Goal: Navigation & Orientation: Find specific page/section

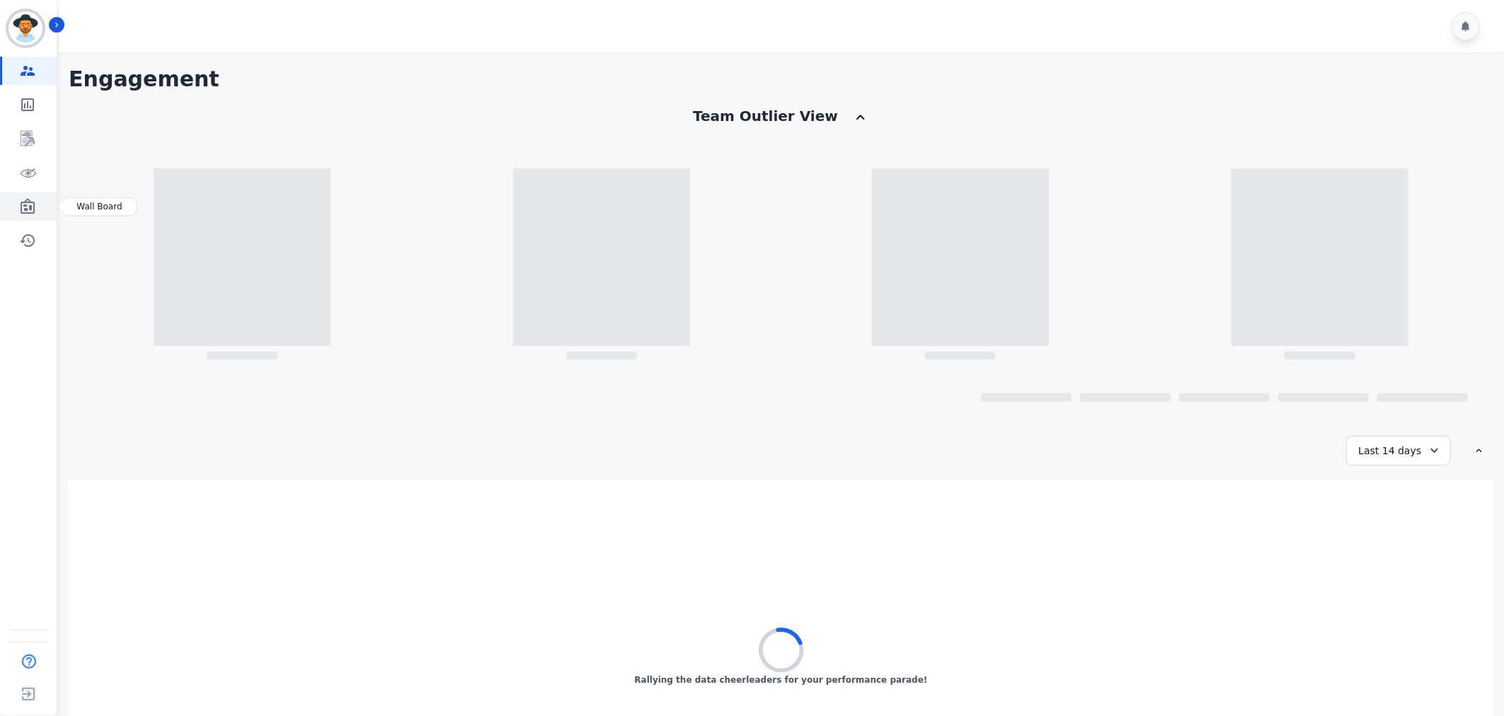
click at [32, 204] on icon "Sidebar" at bounding box center [27, 206] width 17 height 17
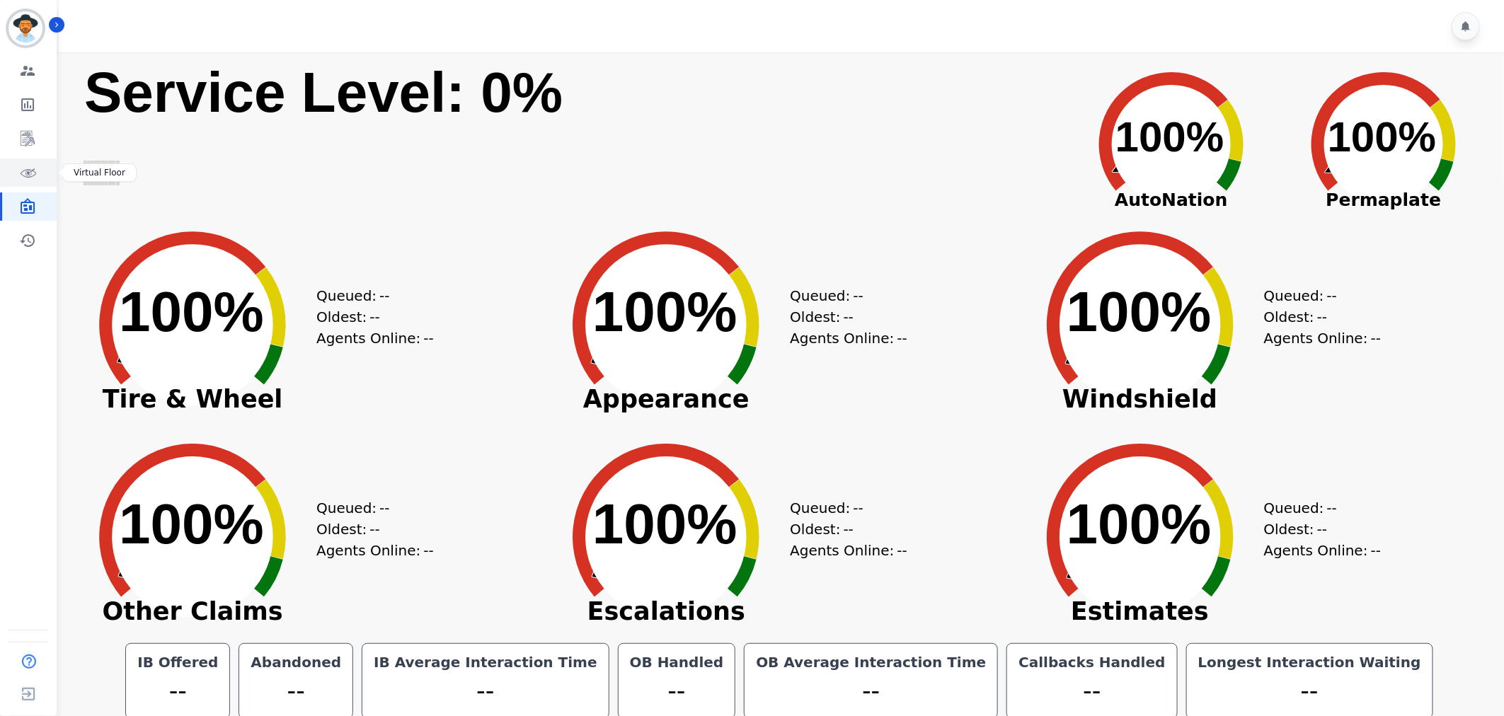
click at [30, 168] on icon "Sidebar" at bounding box center [27, 172] width 17 height 17
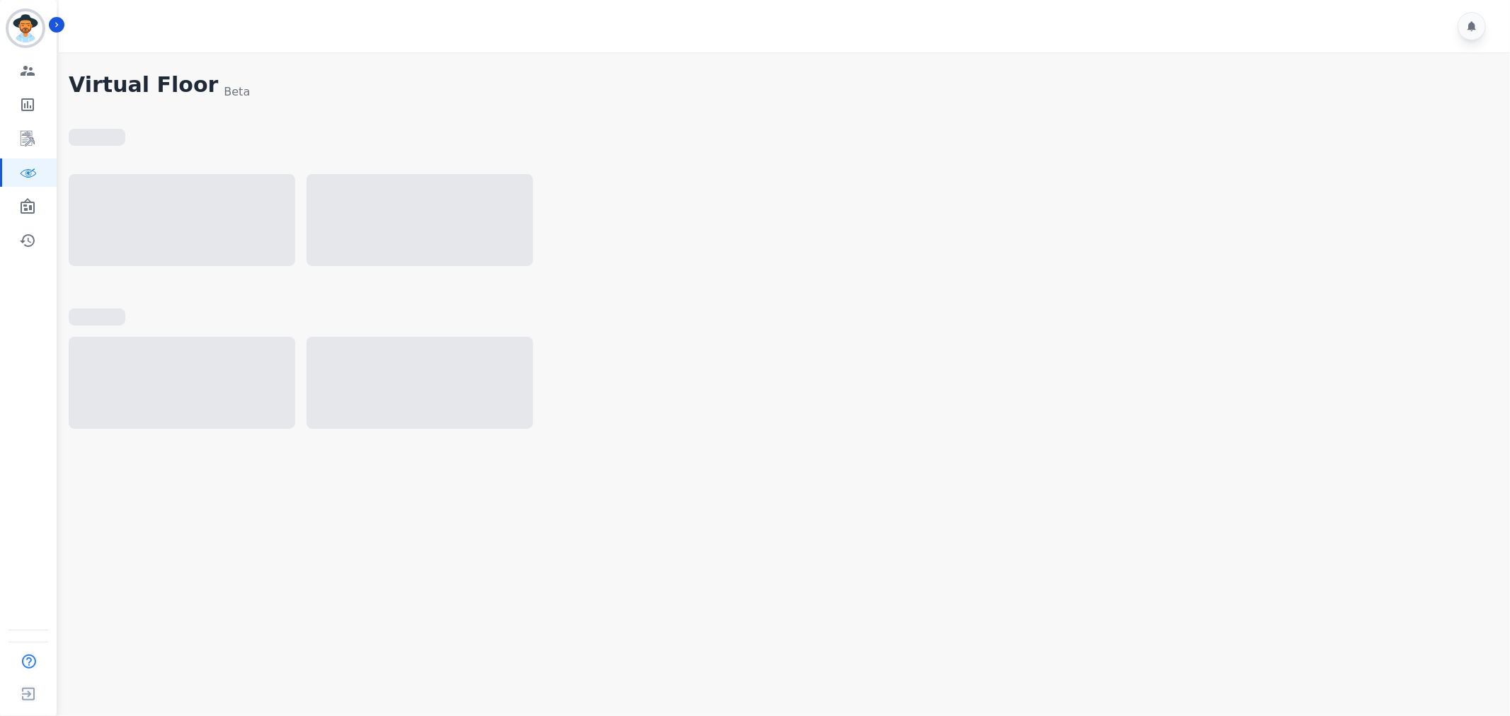
click at [1177, 426] on div at bounding box center [782, 390] width 1427 height 106
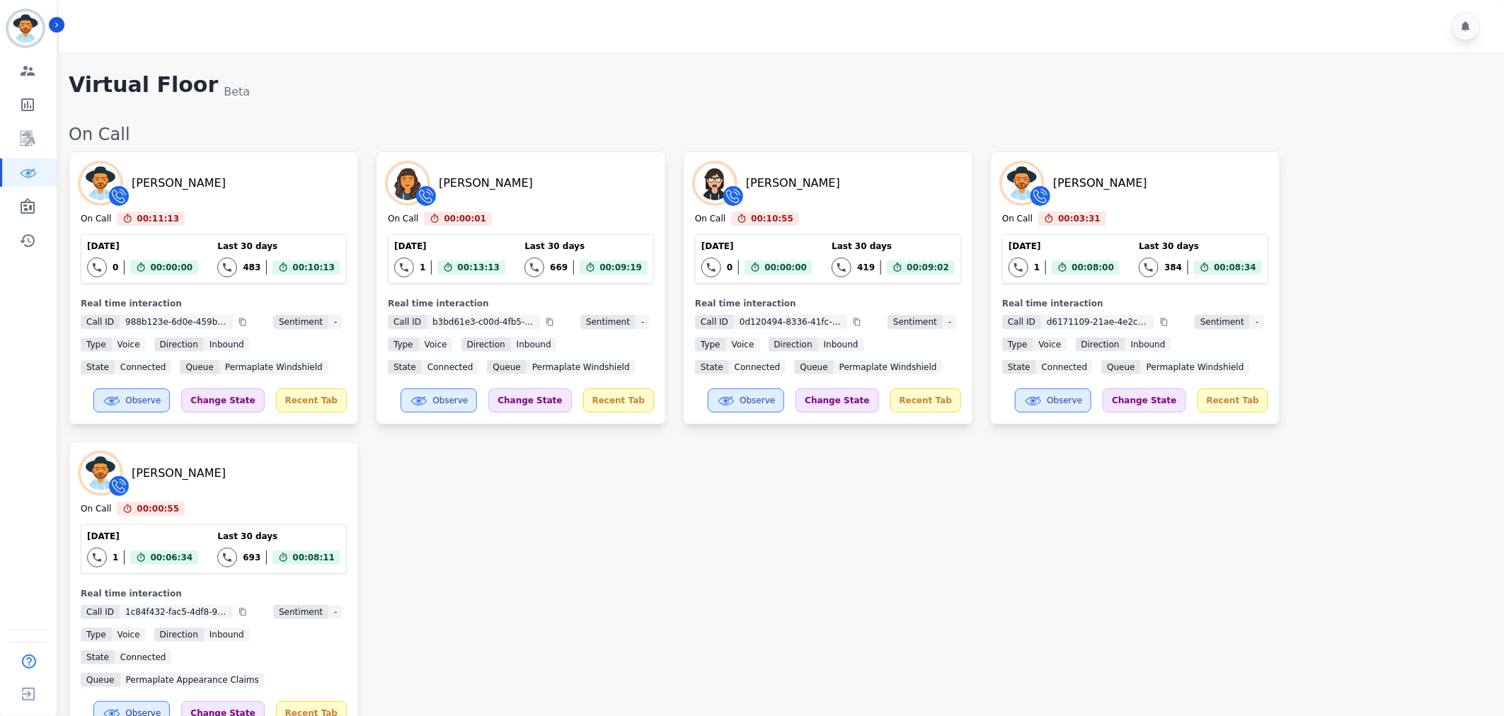
click at [999, 621] on div "[PERSON_NAME] On Call 00:11:13 Current State: On Call [DATE] 0 Total interactio…" at bounding box center [779, 444] width 1421 height 586
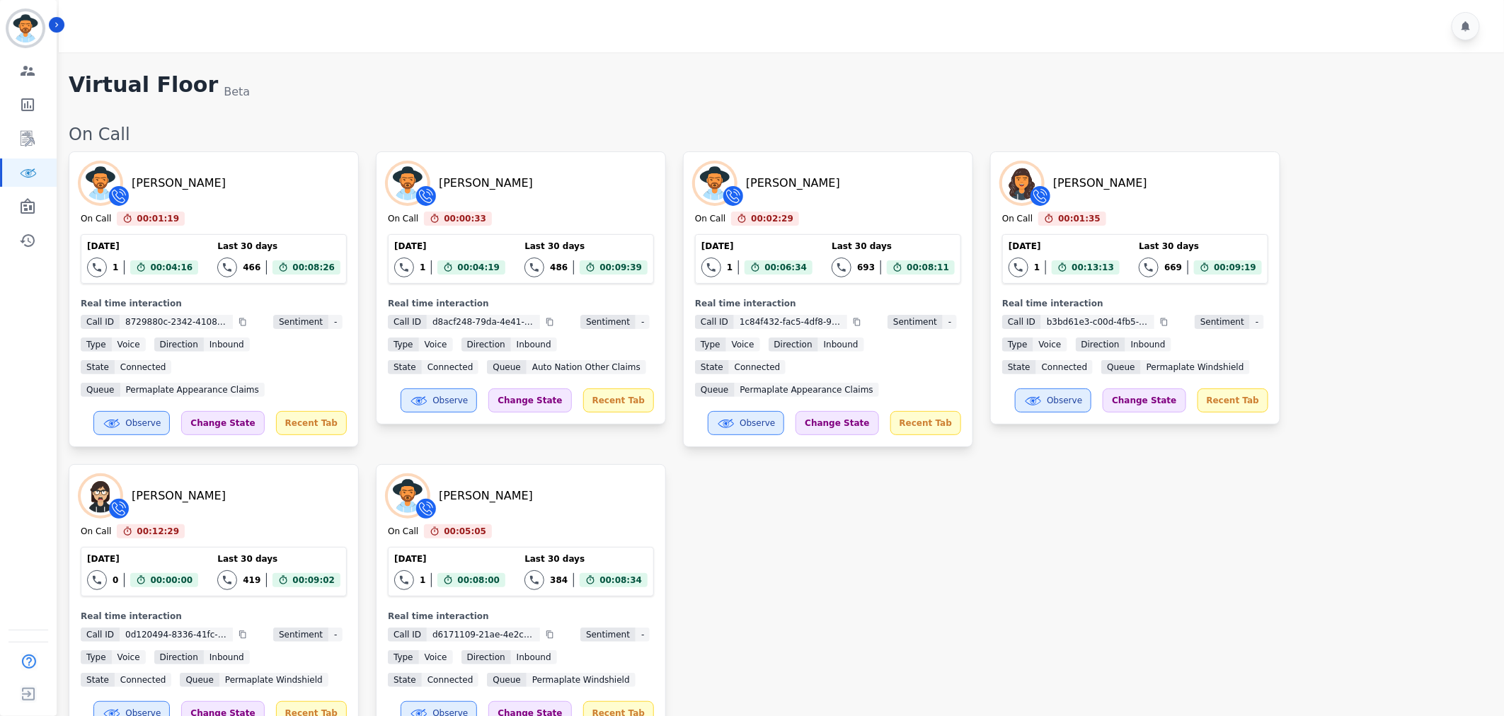
click at [1389, 327] on div "[PERSON_NAME] On Call 00:01:19 Current State: On Call [DATE] 1 Total interactio…" at bounding box center [779, 444] width 1421 height 586
